Goal: Task Accomplishment & Management: Use online tool/utility

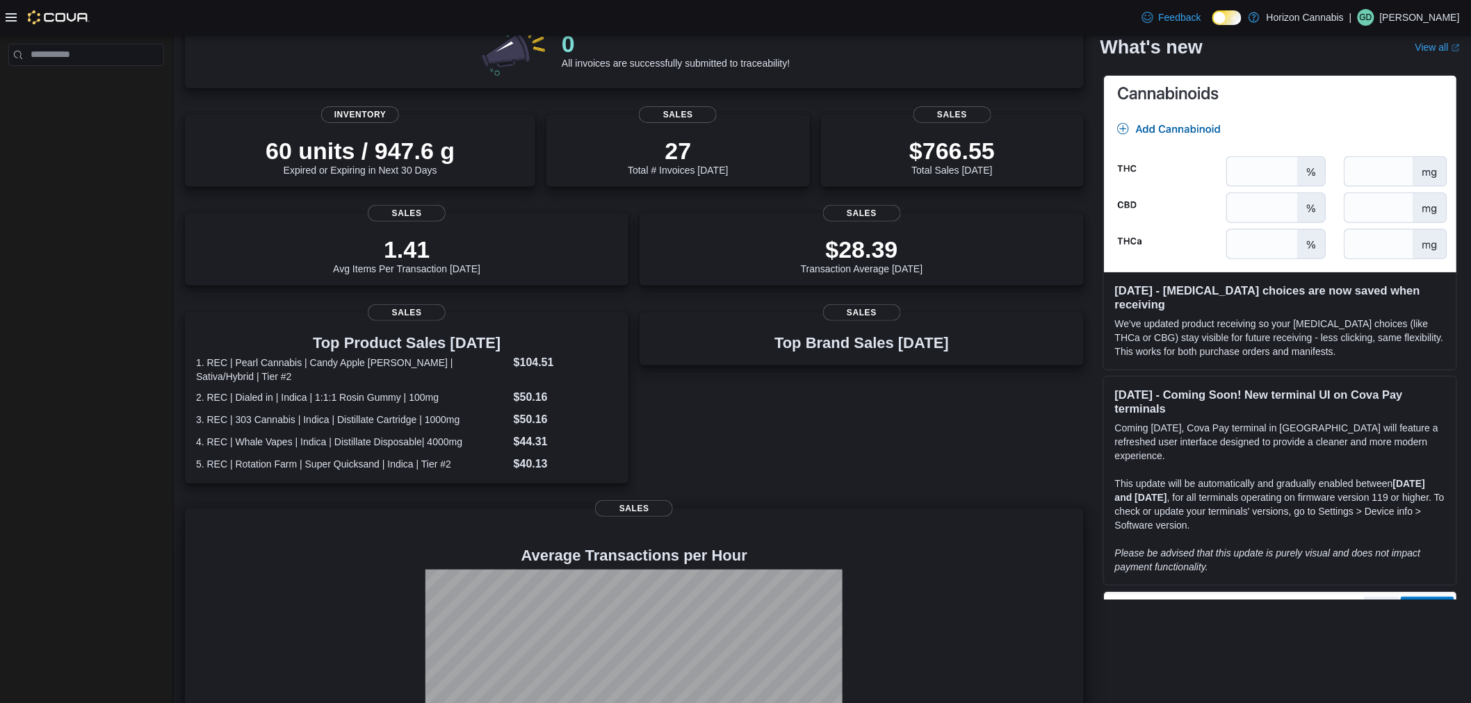
scroll to position [257, 0]
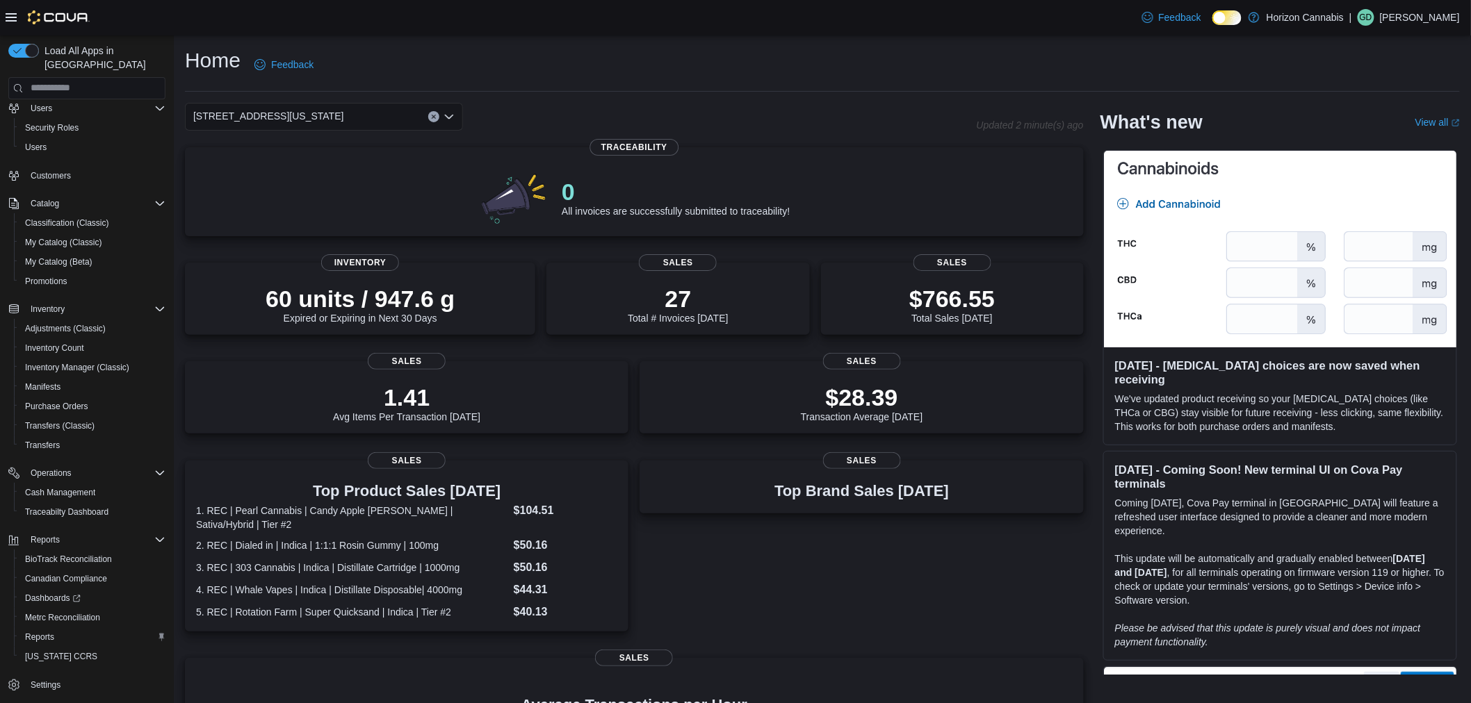
scroll to position [257, 0]
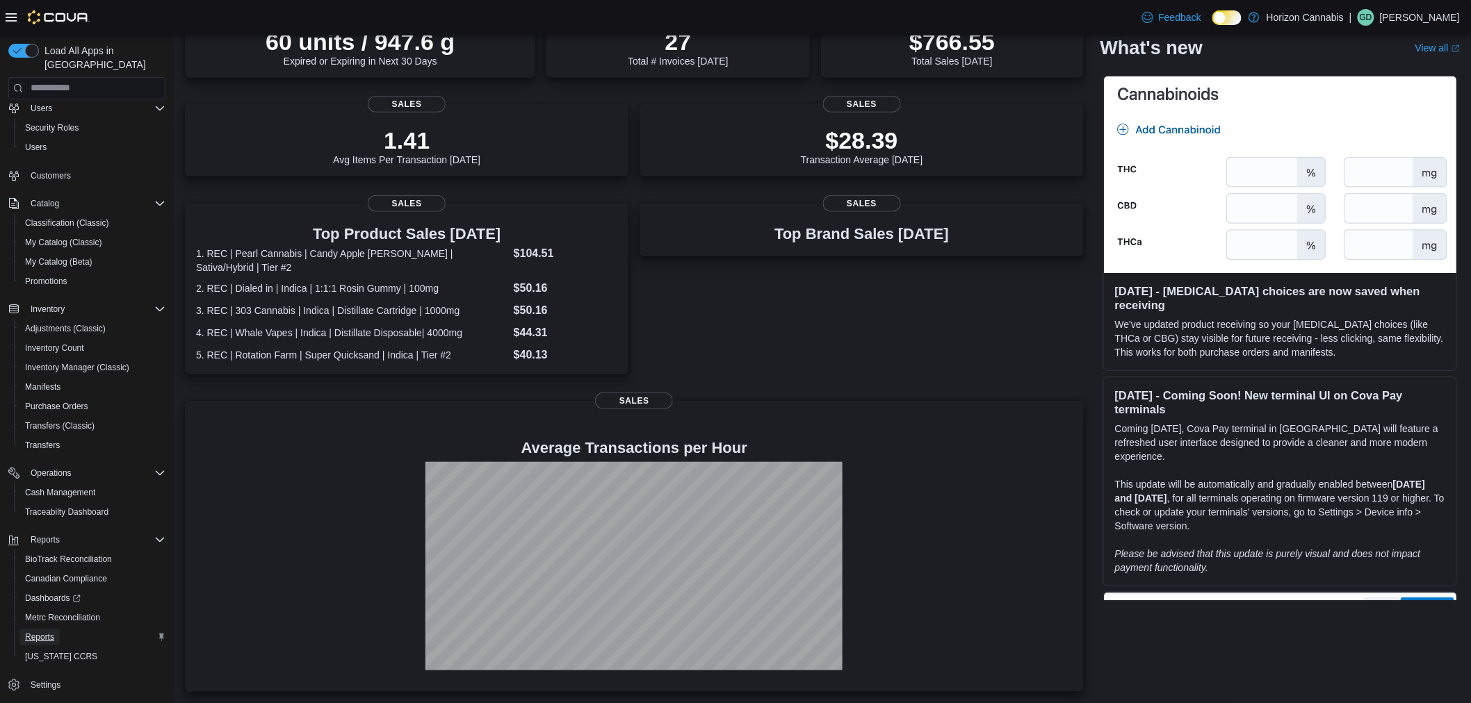
click at [47, 629] on span "Reports" at bounding box center [39, 637] width 29 height 17
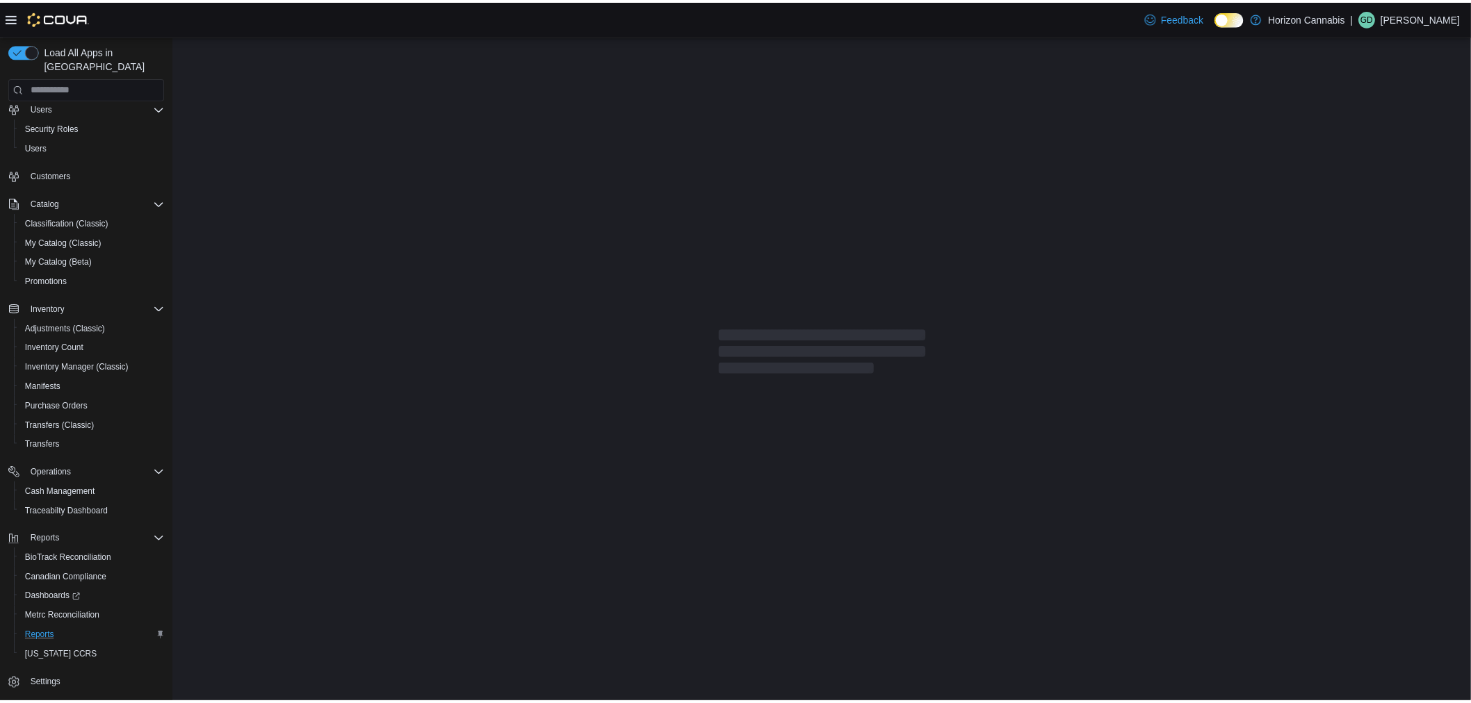
scroll to position [9, 0]
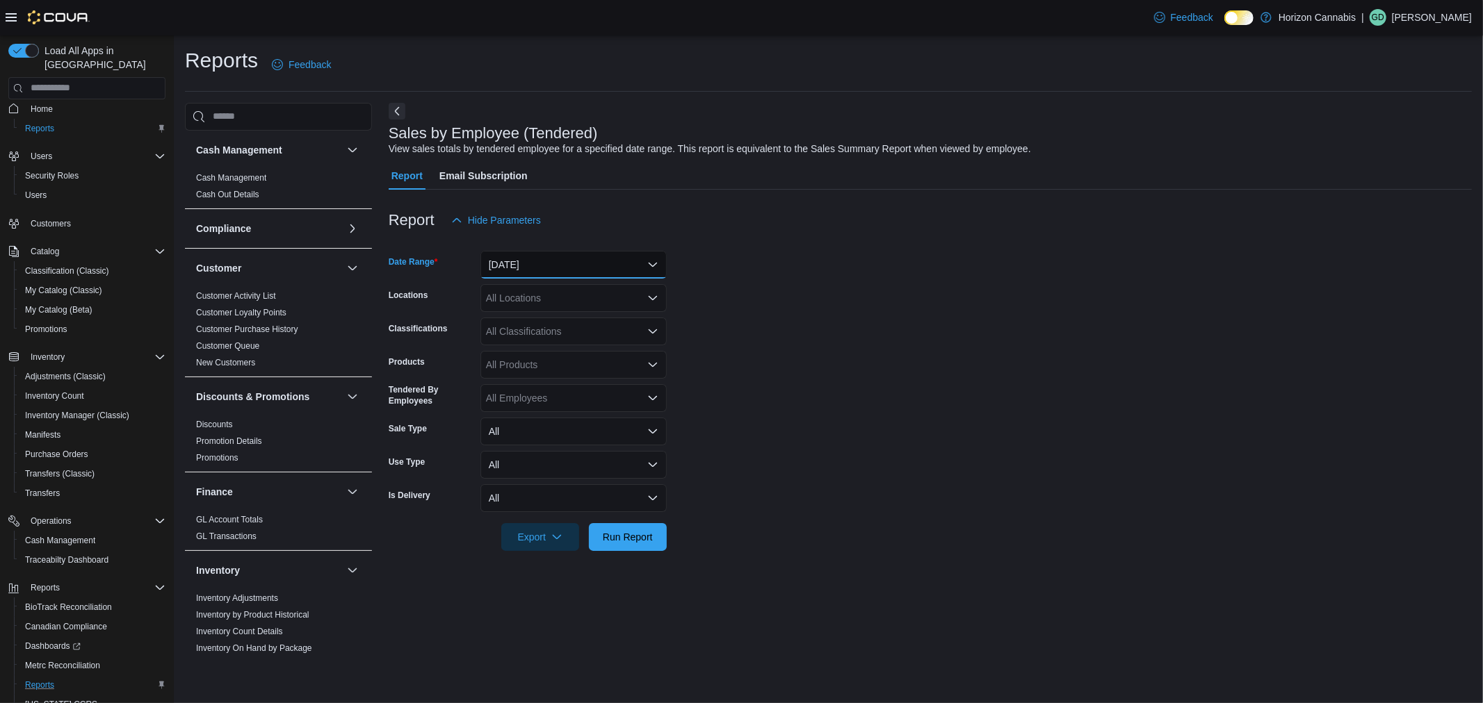
click at [585, 260] on button "[DATE]" at bounding box center [573, 265] width 186 height 28
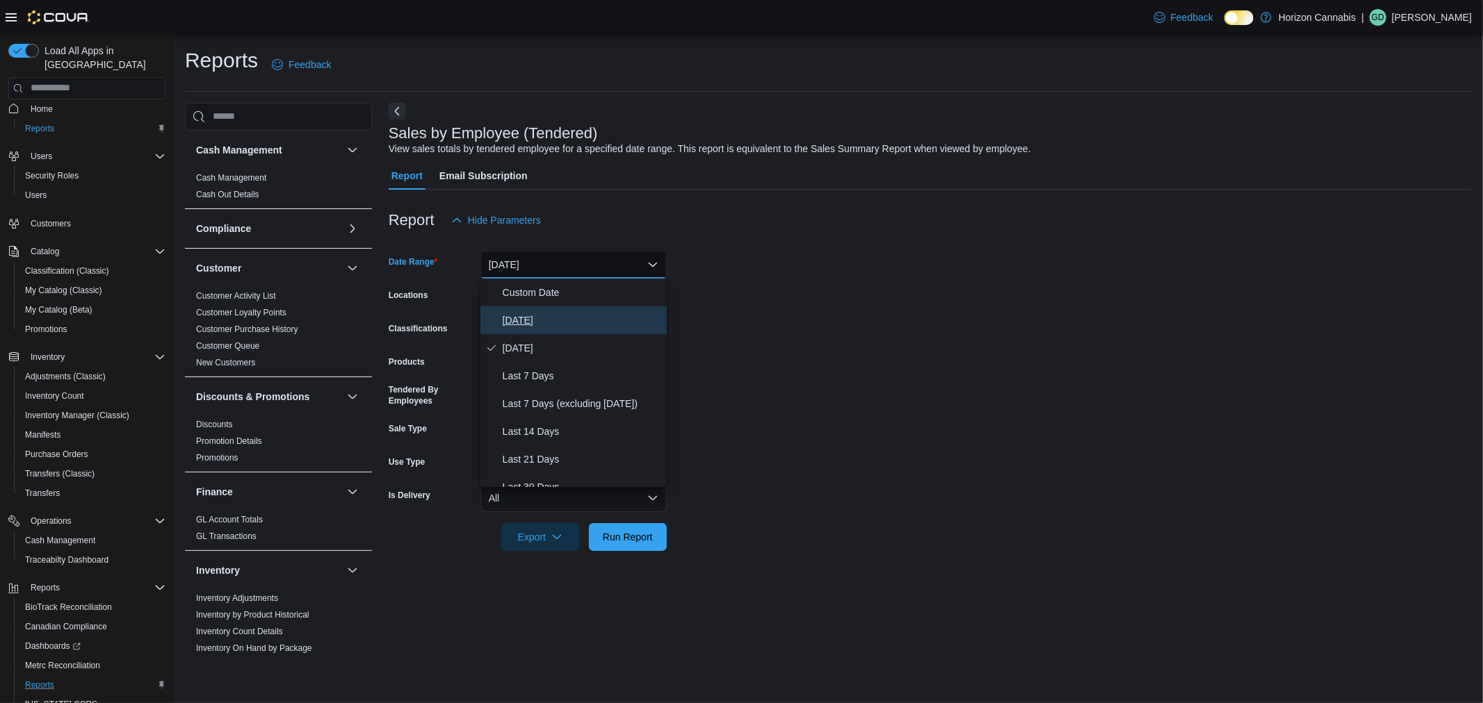
click at [543, 321] on span "[DATE]" at bounding box center [582, 320] width 158 height 17
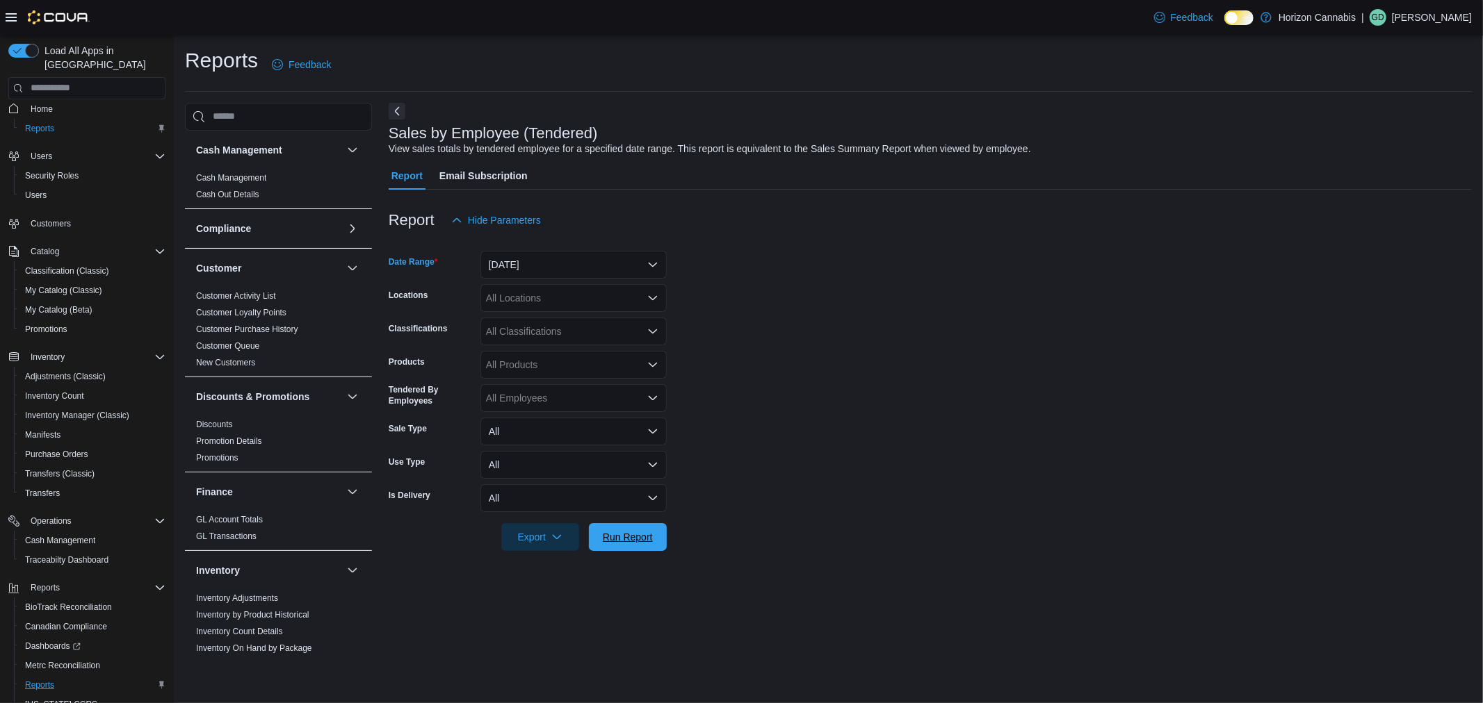
drag, startPoint x: 642, startPoint y: 536, endPoint x: 755, endPoint y: 494, distance: 120.3
click at [646, 536] on span "Run Report" at bounding box center [628, 537] width 50 height 14
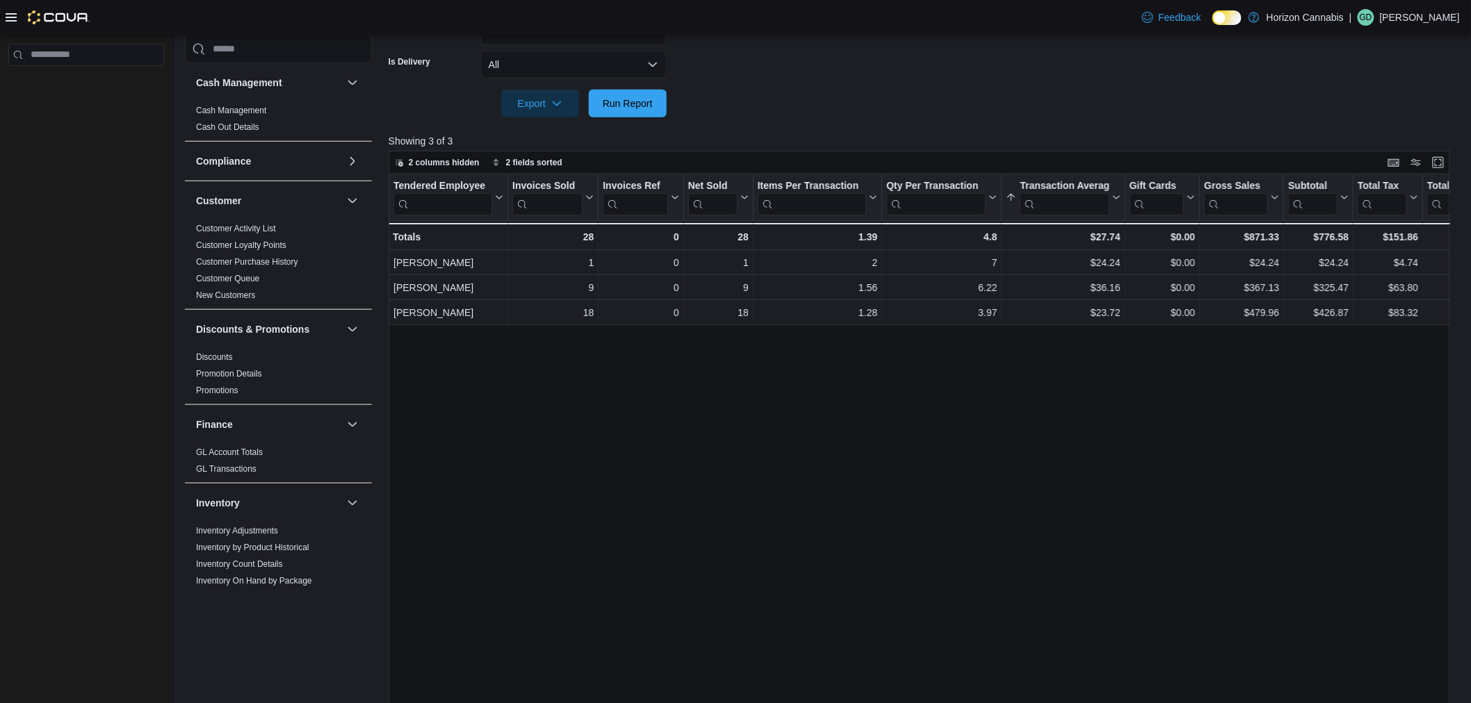
scroll to position [455, 0]
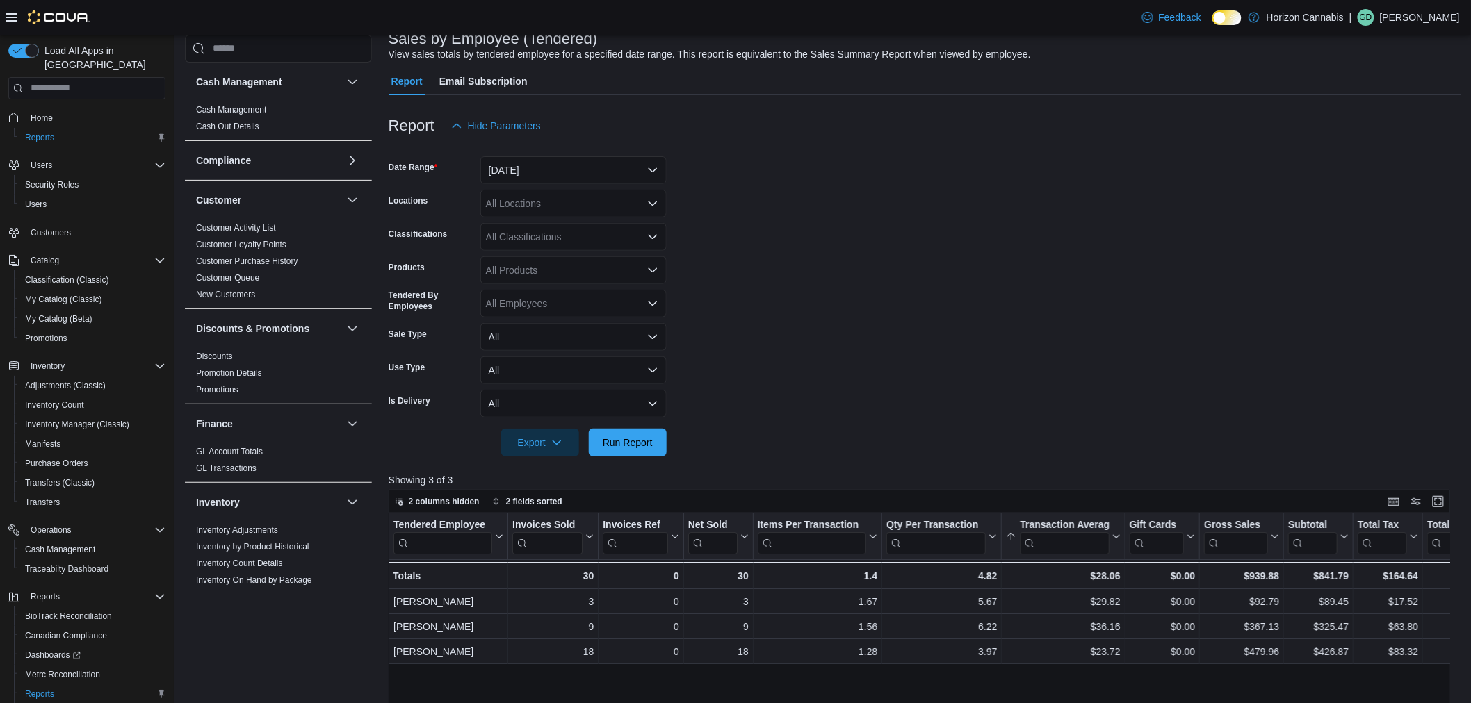
scroll to position [309, 0]
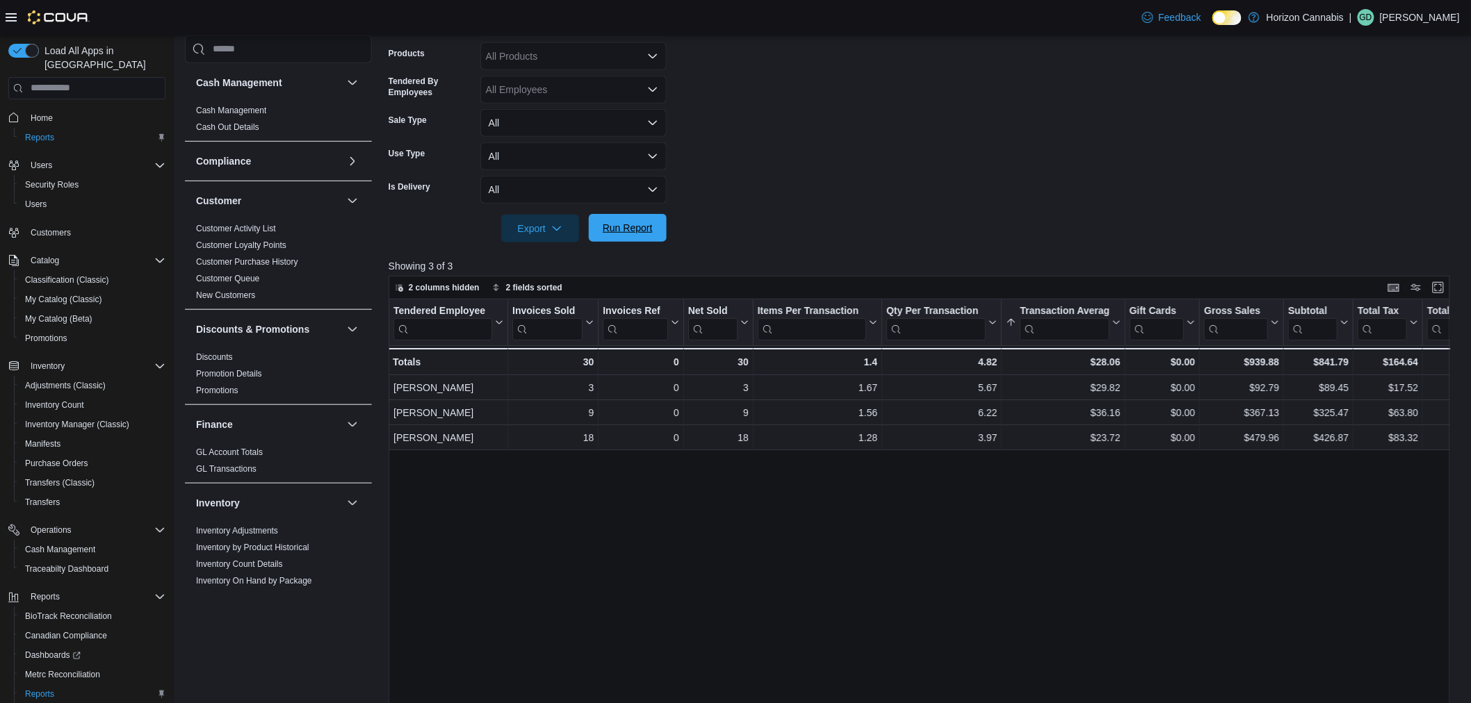
click at [630, 223] on span "Run Report" at bounding box center [628, 228] width 50 height 14
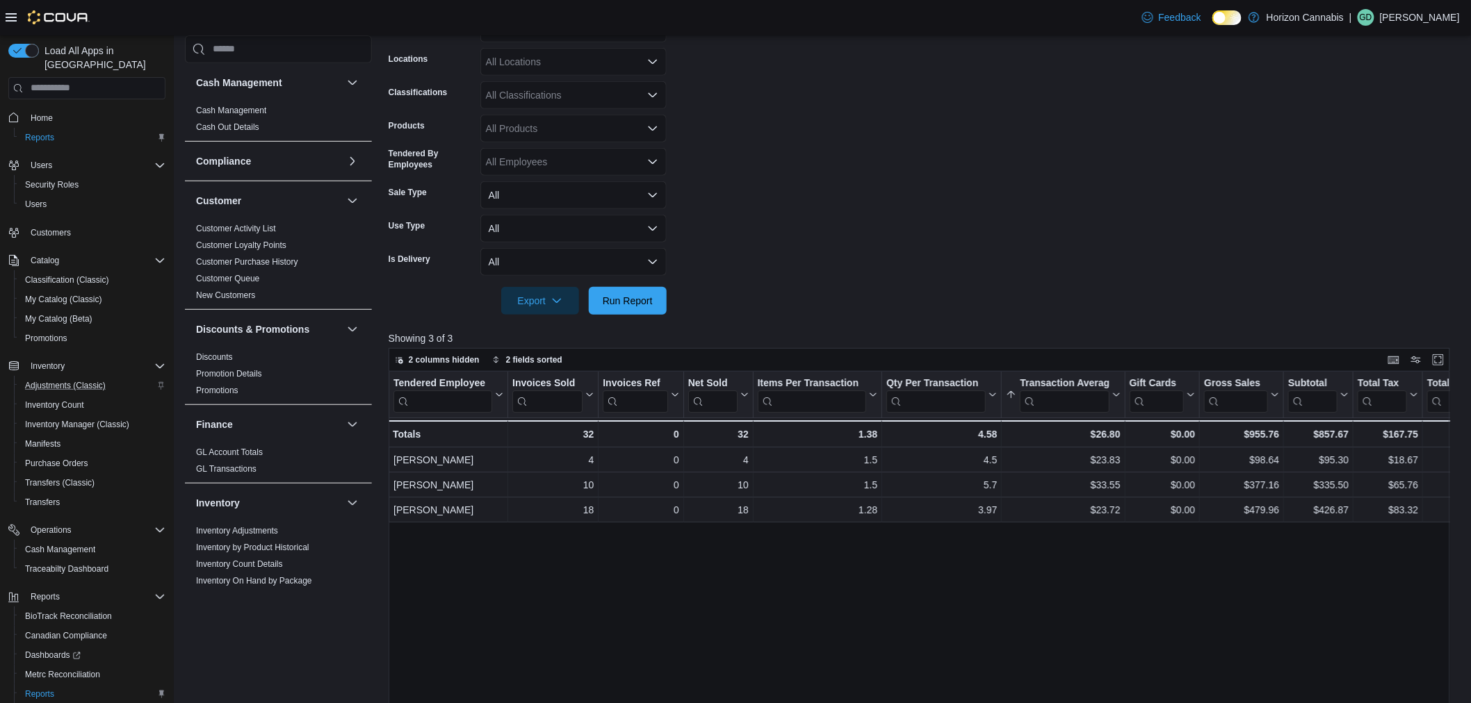
scroll to position [77, 0]
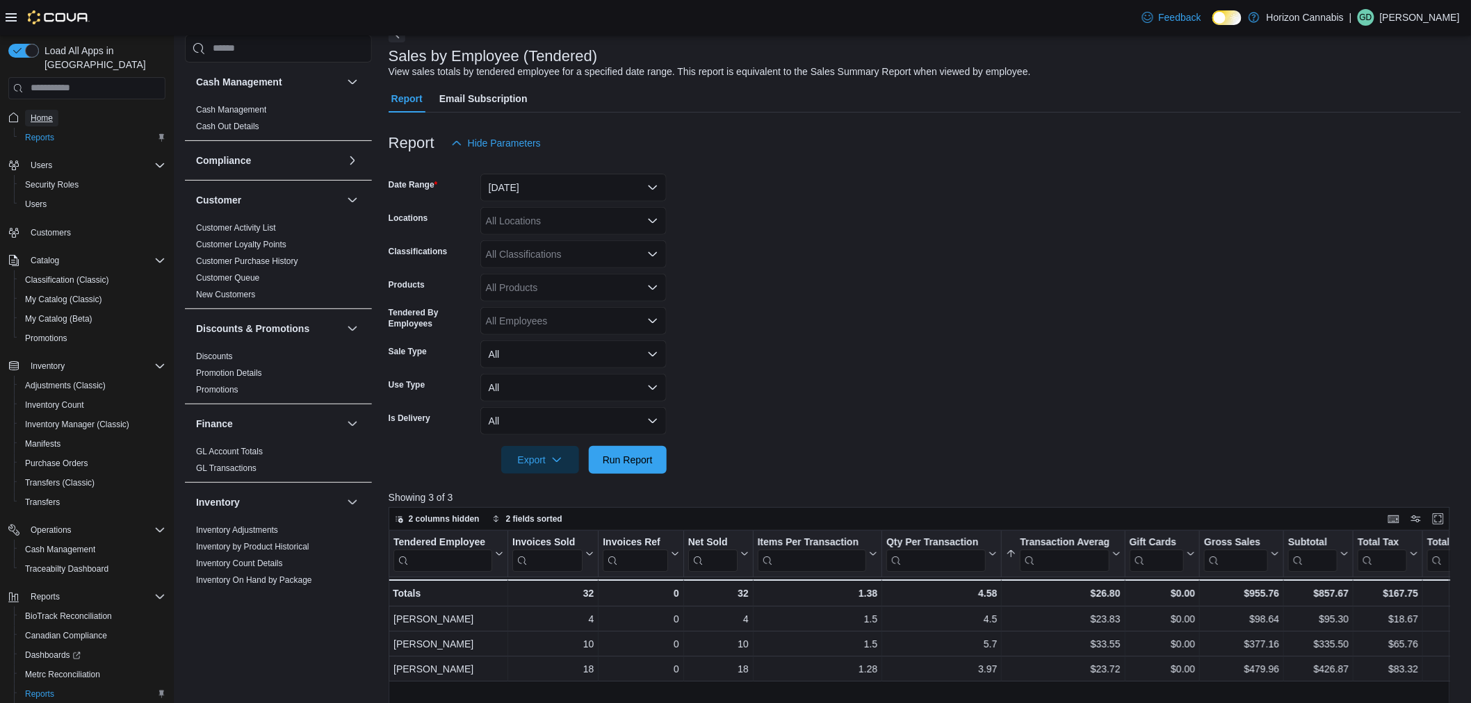
drag, startPoint x: 47, startPoint y: 106, endPoint x: 629, endPoint y: 330, distance: 623.6
click at [47, 113] on span "Home" at bounding box center [42, 118] width 22 height 11
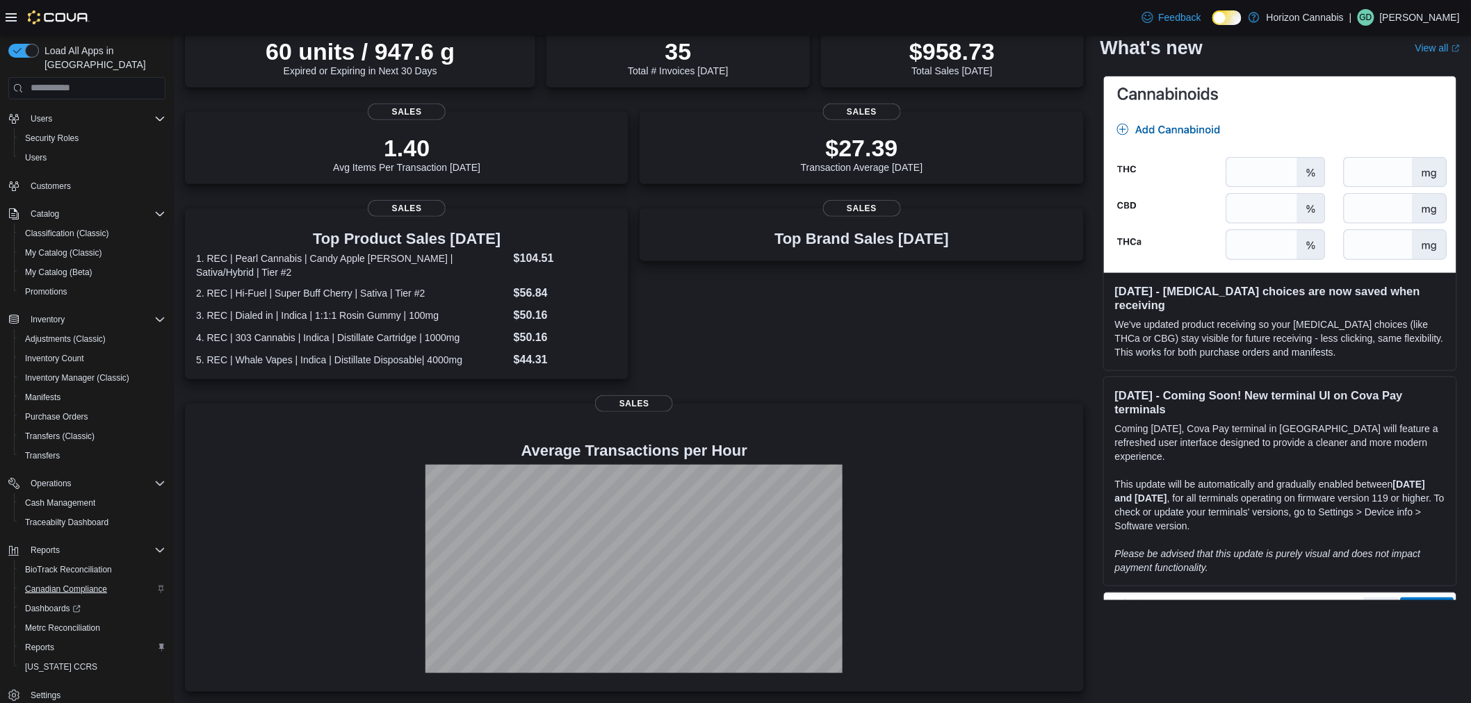
scroll to position [57, 0]
click at [45, 632] on span "Reports" at bounding box center [39, 637] width 29 height 11
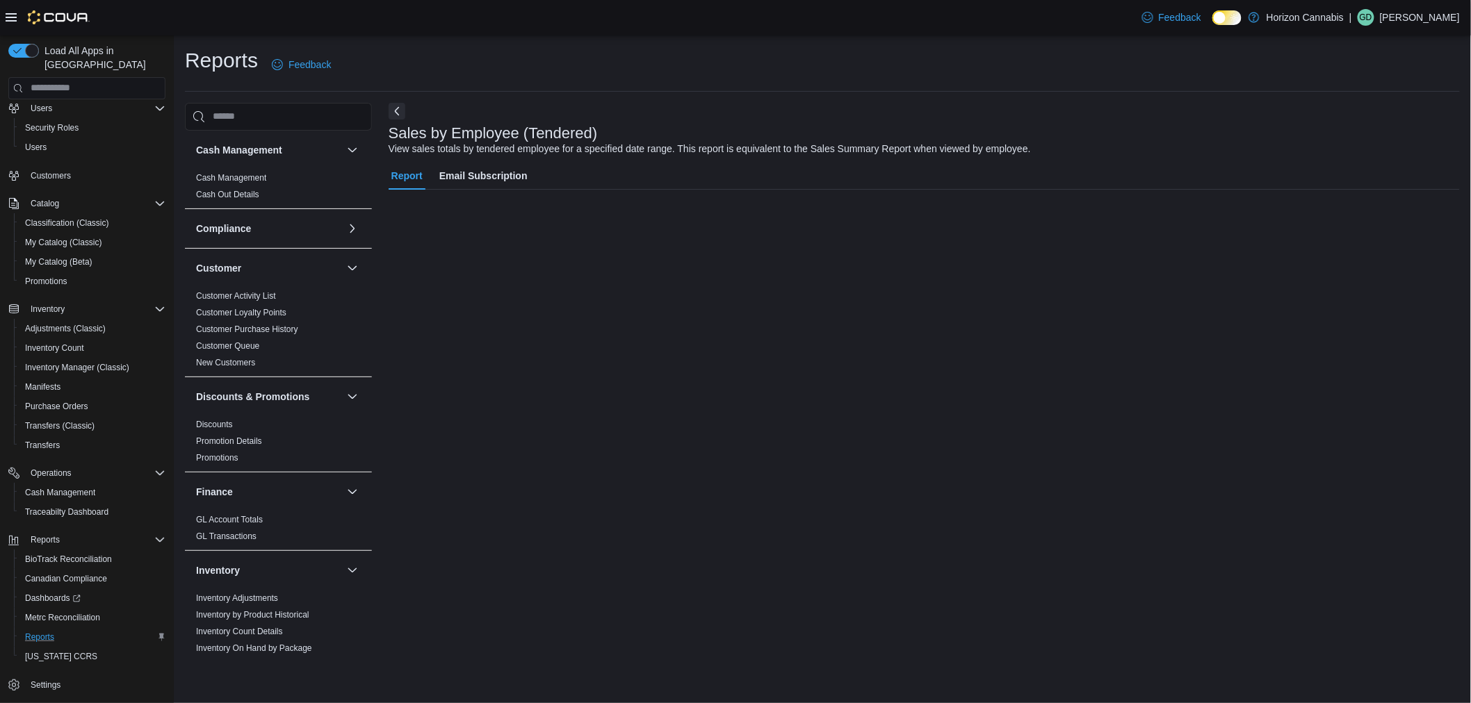
scroll to position [9, 0]
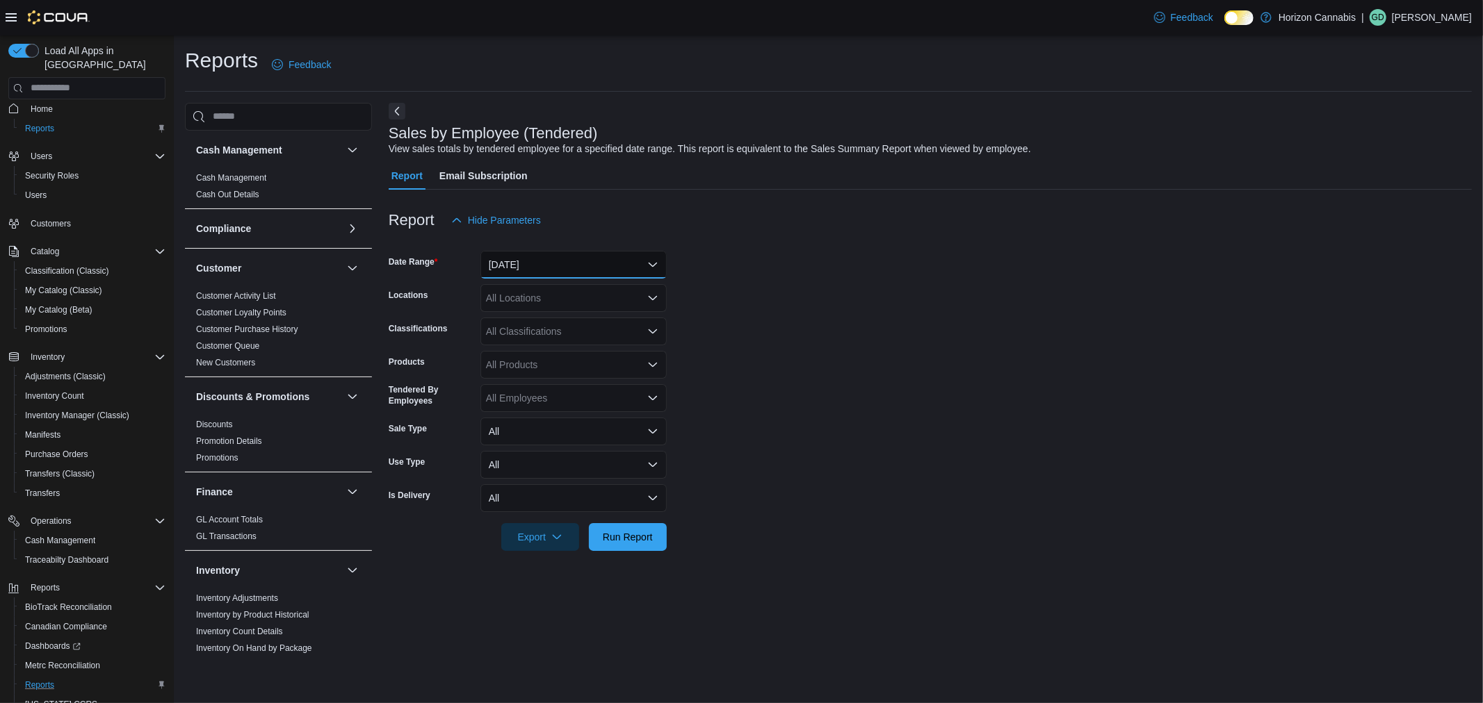
drag, startPoint x: 531, startPoint y: 254, endPoint x: 532, endPoint y: 331, distance: 76.5
click at [532, 254] on button "[DATE]" at bounding box center [573, 265] width 186 height 28
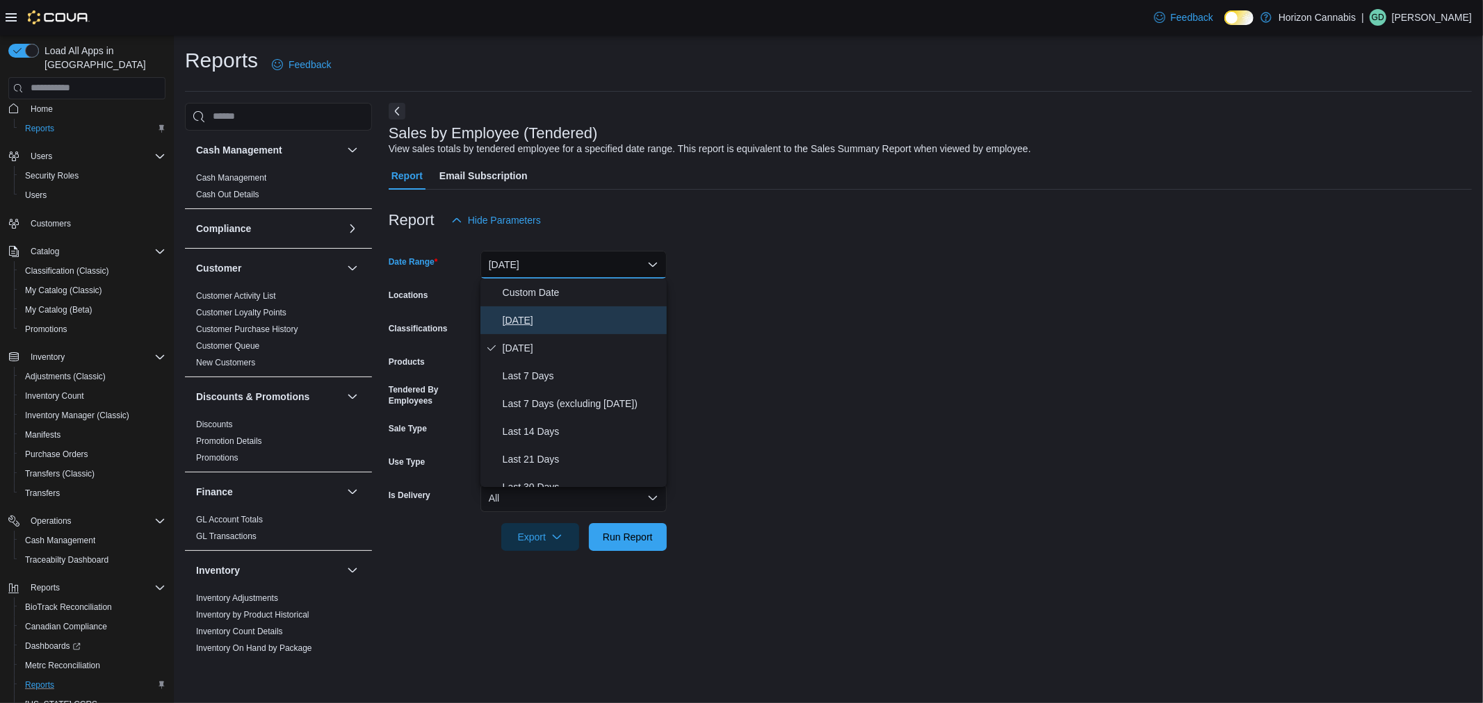
click at [518, 313] on span "[DATE]" at bounding box center [582, 320] width 158 height 17
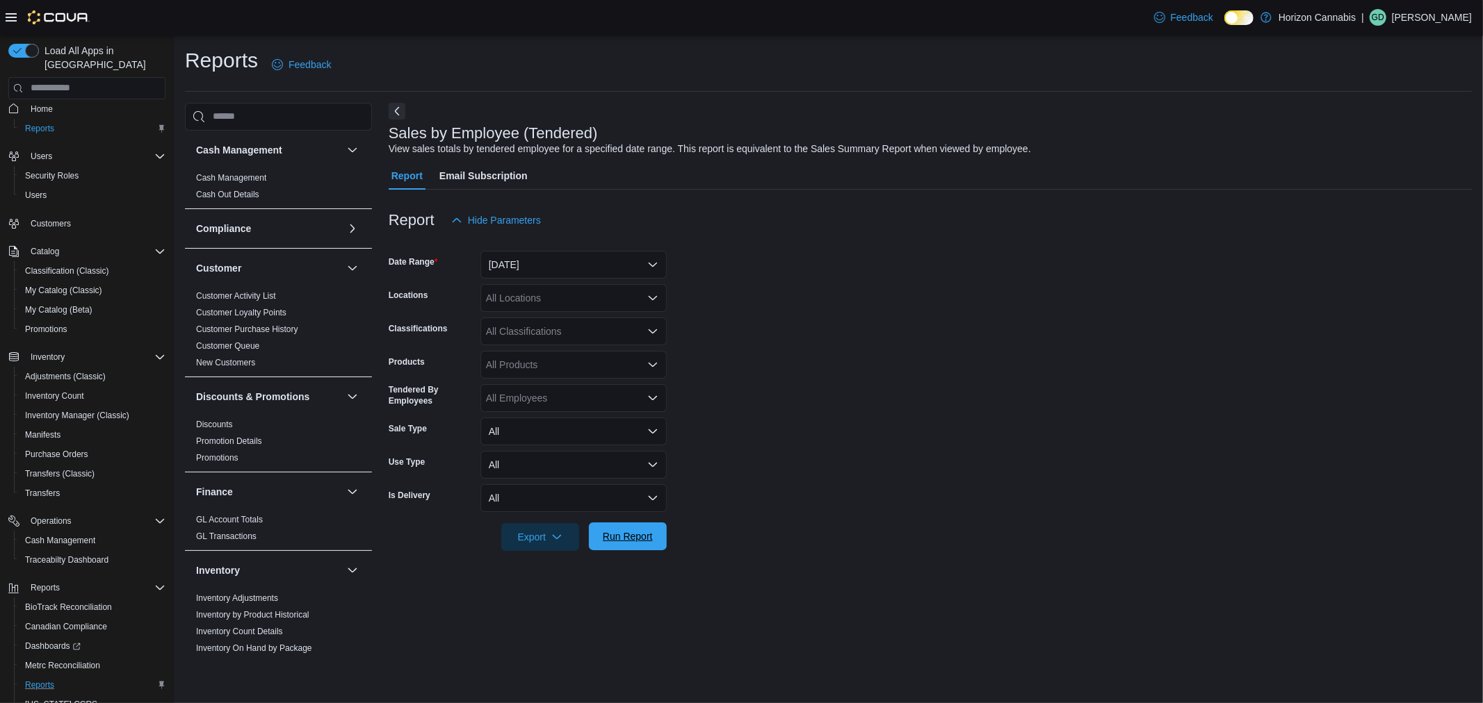
click at [637, 531] on span "Run Report" at bounding box center [628, 537] width 50 height 14
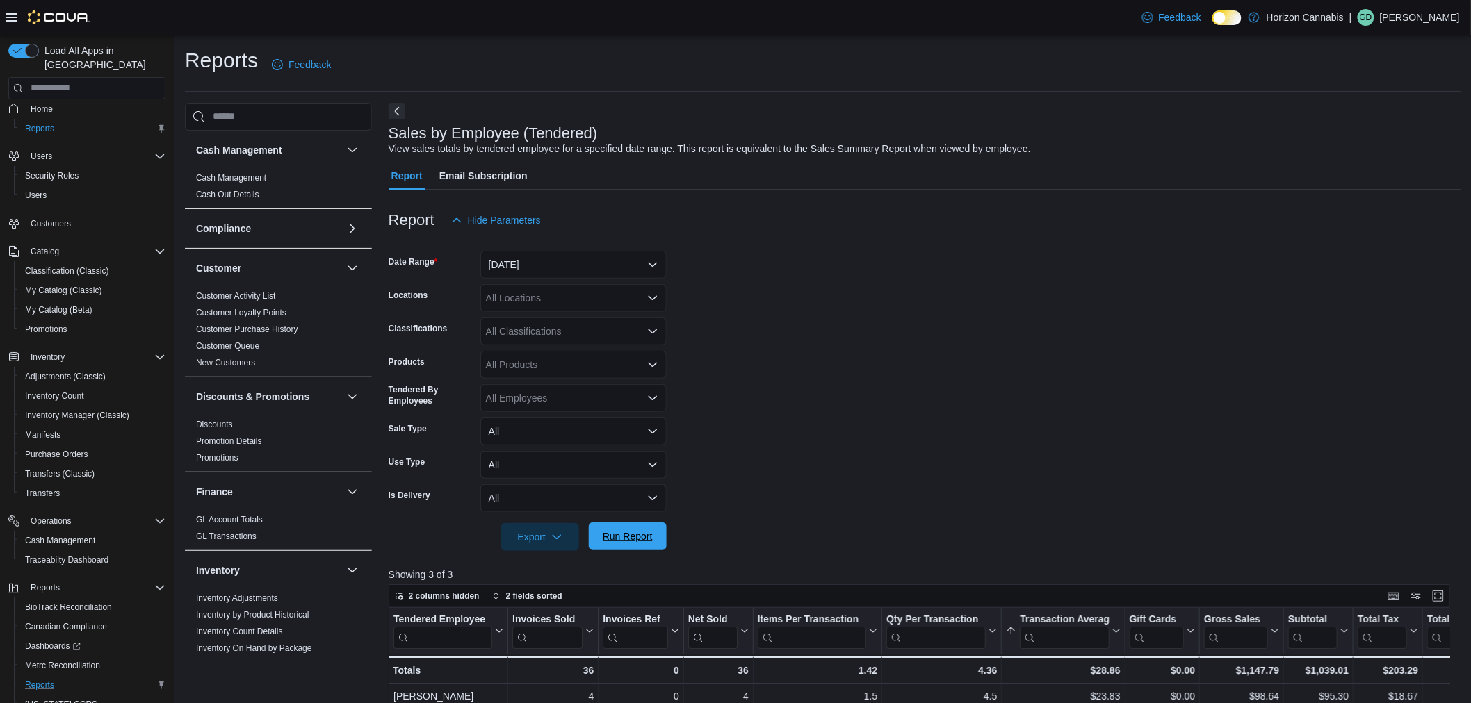
click at [621, 533] on span "Run Report" at bounding box center [628, 537] width 50 height 14
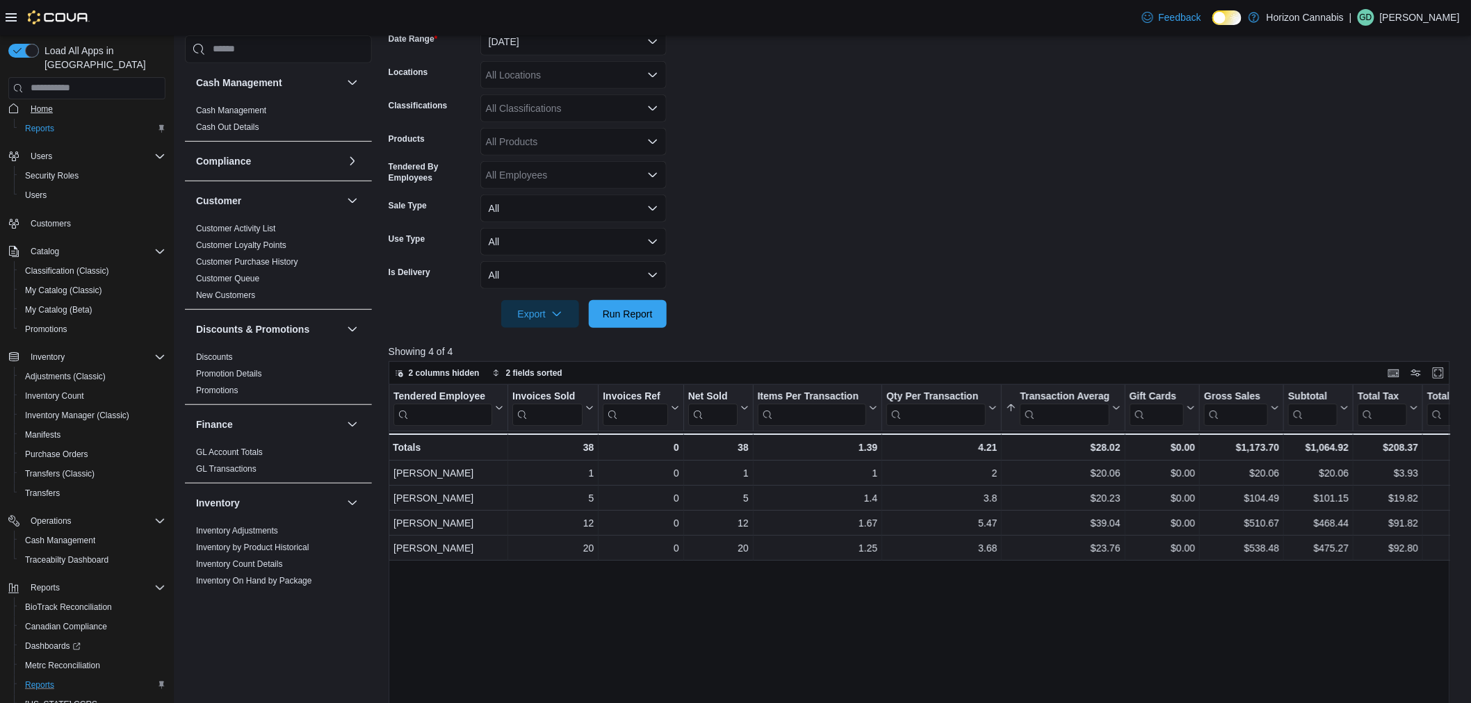
scroll to position [77, 0]
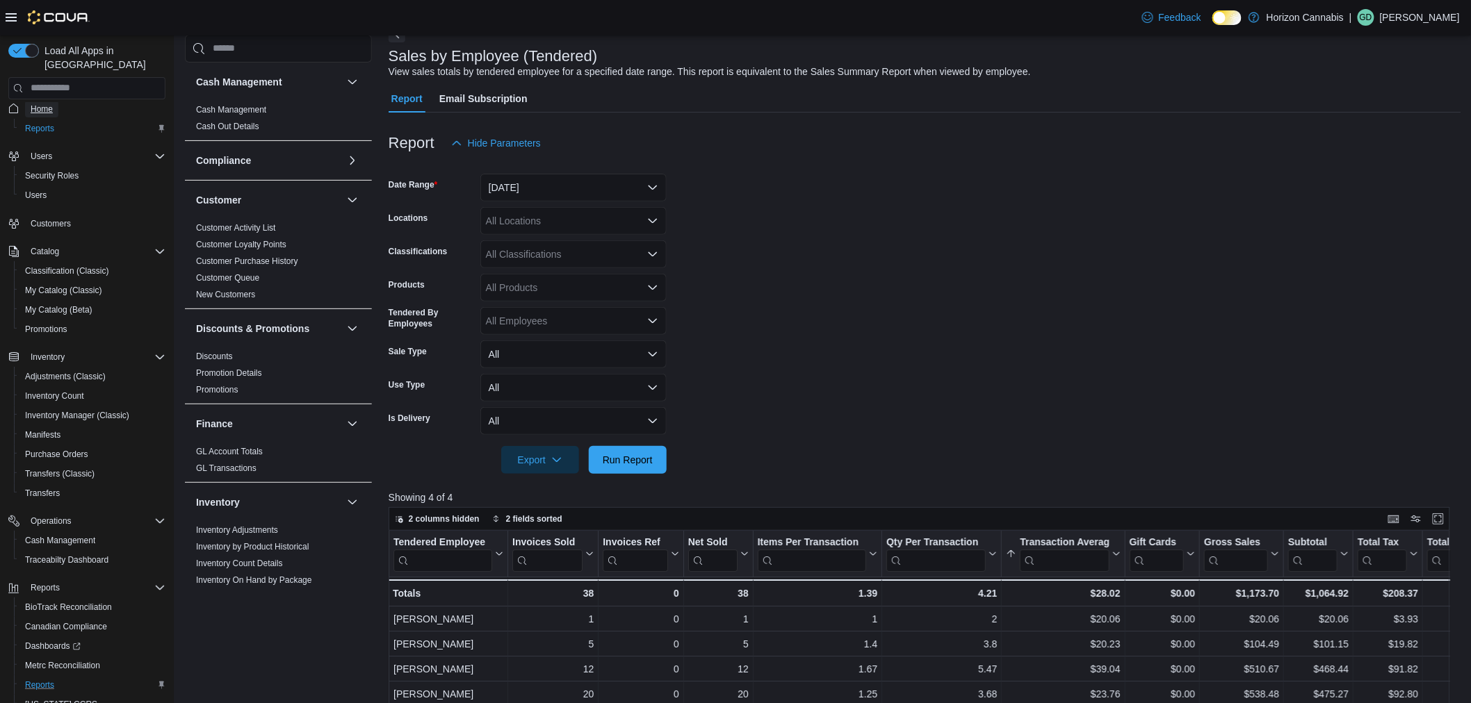
click at [38, 104] on span "Home" at bounding box center [42, 109] width 22 height 11
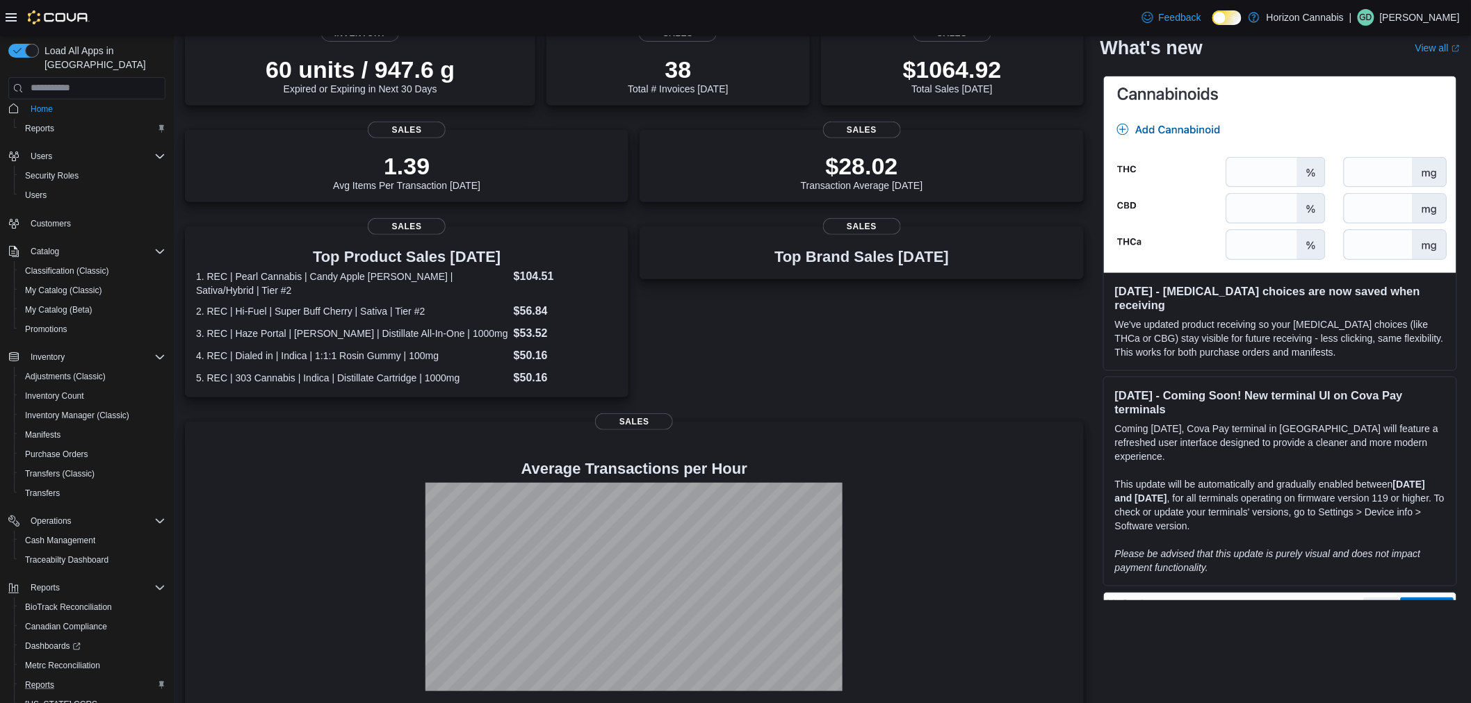
scroll to position [257, 0]
